Goal: Navigation & Orientation: Find specific page/section

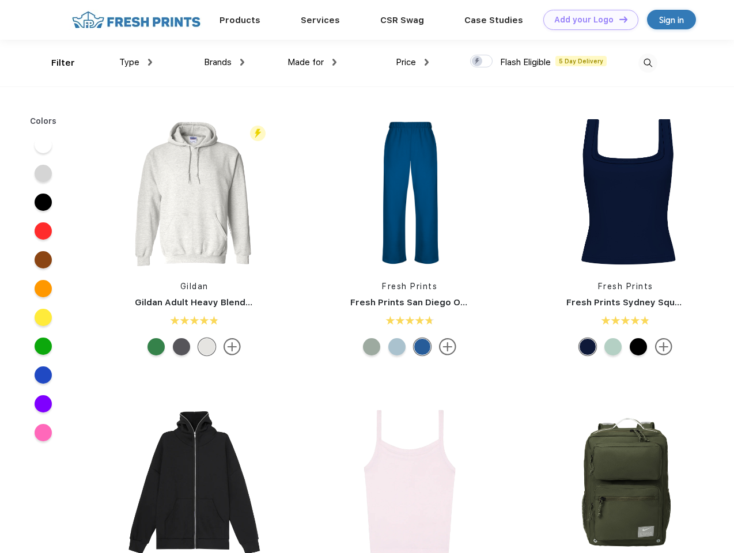
click at [587, 20] on link "Add your Logo Design Tool" at bounding box center [591, 20] width 95 height 20
click at [0, 0] on div "Design Tool" at bounding box center [0, 0] width 0 height 0
click at [618, 19] on link "Add your Logo Design Tool" at bounding box center [591, 20] width 95 height 20
click at [55, 63] on div "Filter" at bounding box center [63, 62] width 24 height 13
click at [136, 62] on span "Type" at bounding box center [129, 62] width 20 height 10
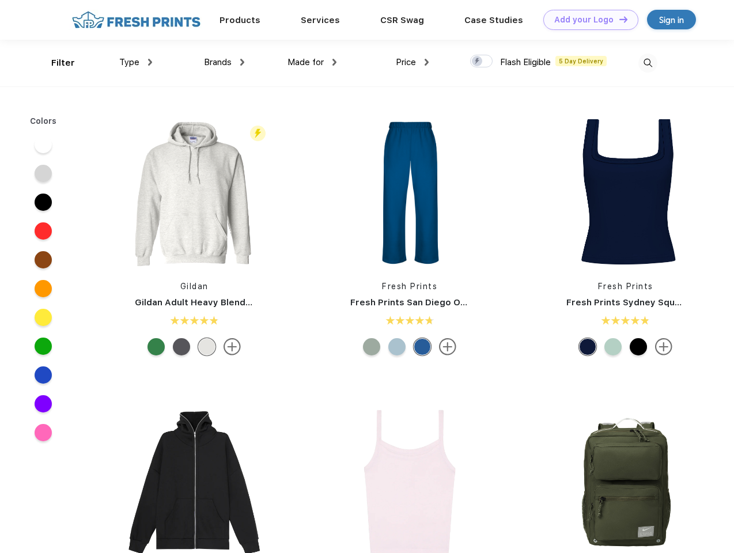
click at [224, 62] on span "Brands" at bounding box center [218, 62] width 28 height 10
click at [312, 62] on span "Made for" at bounding box center [306, 62] width 36 height 10
click at [413, 62] on span "Price" at bounding box center [406, 62] width 20 height 10
click at [482, 62] on div at bounding box center [481, 61] width 22 height 13
click at [478, 62] on input "checkbox" at bounding box center [473, 57] width 7 height 7
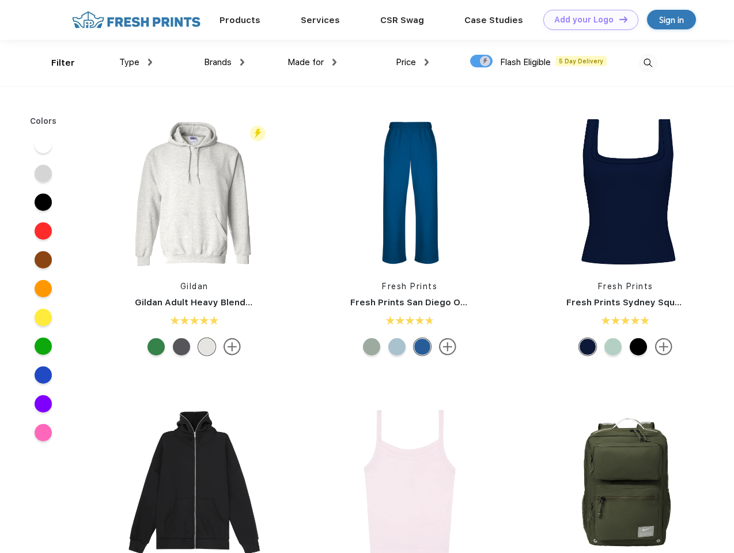
click at [648, 63] on img at bounding box center [648, 63] width 19 height 19
